Goal: Check status: Check status

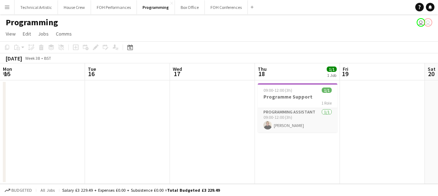
scroll to position [0, 147]
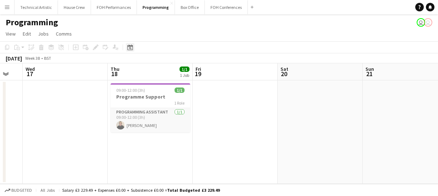
click at [126, 46] on div "Date picker" at bounding box center [130, 47] width 9 height 9
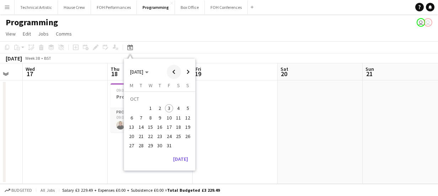
click at [171, 69] on span "Previous month" at bounding box center [174, 72] width 14 height 14
click at [182, 119] on button "13" at bounding box center [178, 117] width 9 height 9
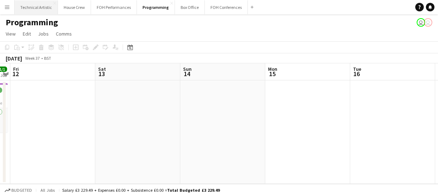
click at [38, 7] on button "Technical Artistic Close" at bounding box center [36, 7] width 43 height 14
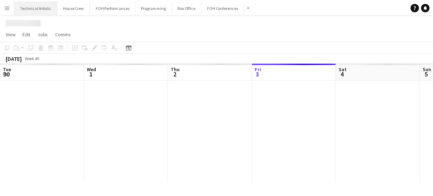
scroll to position [0, 170]
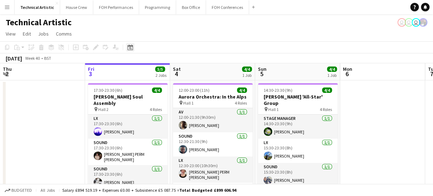
click at [131, 50] on icon at bounding box center [129, 47] width 5 height 6
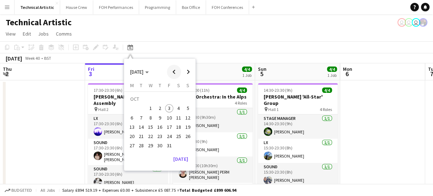
click at [174, 71] on span "Previous month" at bounding box center [174, 72] width 14 height 14
click at [179, 117] on span "13" at bounding box center [178, 117] width 9 height 9
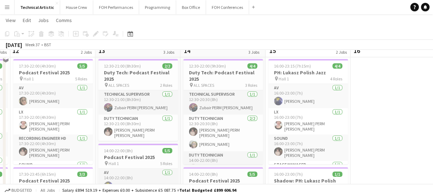
scroll to position [0, 0]
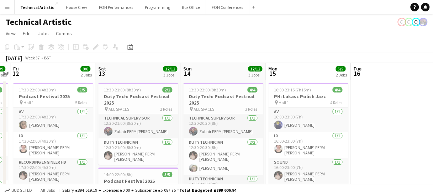
click at [312, 22] on div "Technical Artistic user user user" at bounding box center [216, 21] width 433 height 14
